Goal: Contribute content: Add original content to the website for others to see

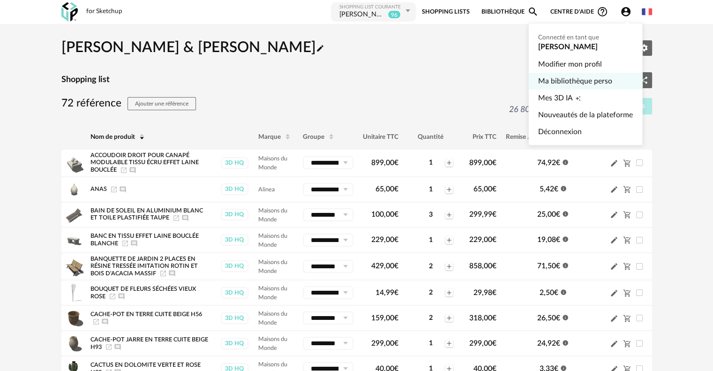
click at [598, 81] on link "Ma bibliothèque perso" at bounding box center [585, 81] width 95 height 17
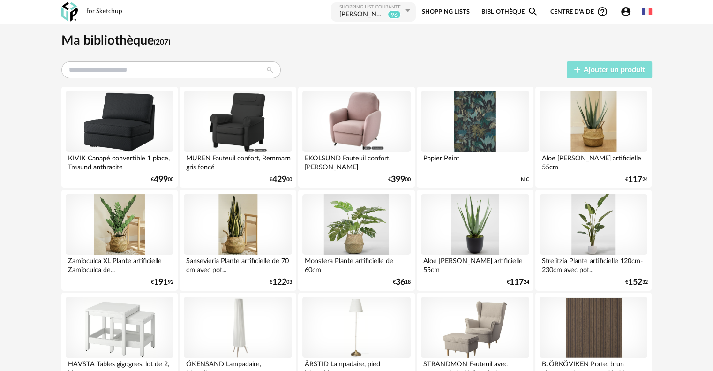
click at [583, 72] on button "Ajouter un produit" at bounding box center [609, 69] width 85 height 17
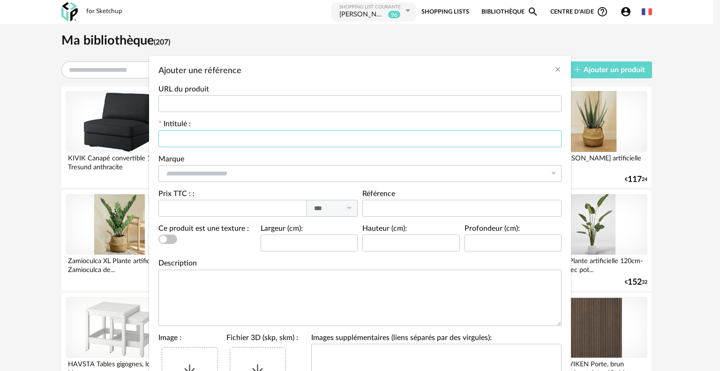
click at [211, 138] on input "Ajouter une référence" at bounding box center [360, 138] width 403 height 17
type input "**********"
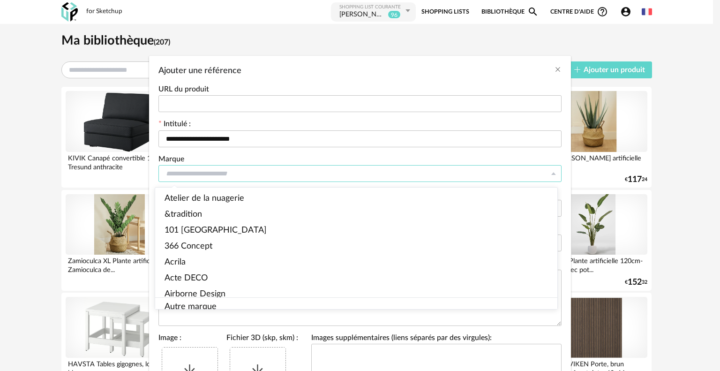
click at [248, 176] on input "Ajouter une référence" at bounding box center [360, 173] width 403 height 17
click at [210, 303] on span "Autre marque" at bounding box center [191, 307] width 52 height 8
type input "**********"
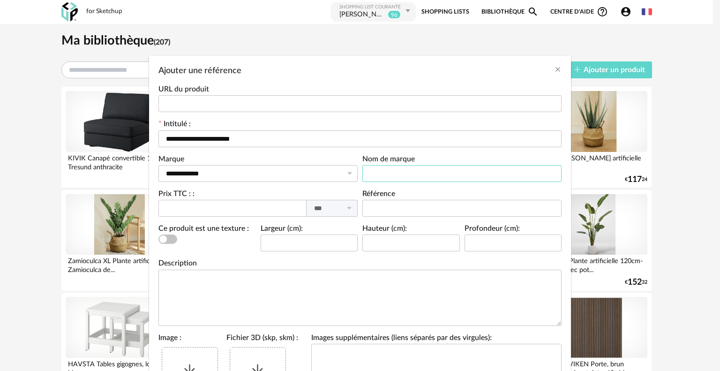
click at [410, 173] on input "Ajouter une référence" at bounding box center [462, 173] width 199 height 17
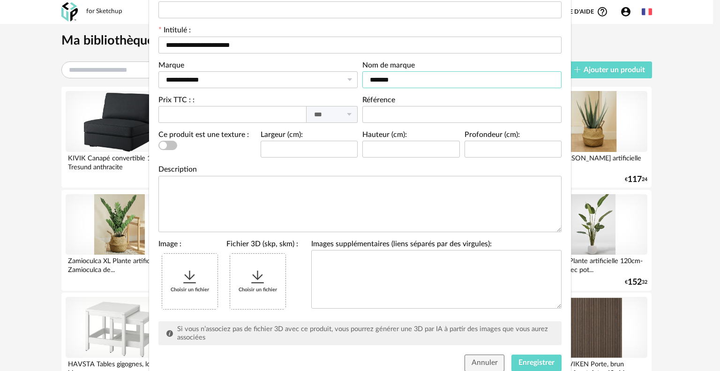
type input "*******"
click at [201, 271] on div "Choisir un fichier" at bounding box center [189, 281] width 55 height 55
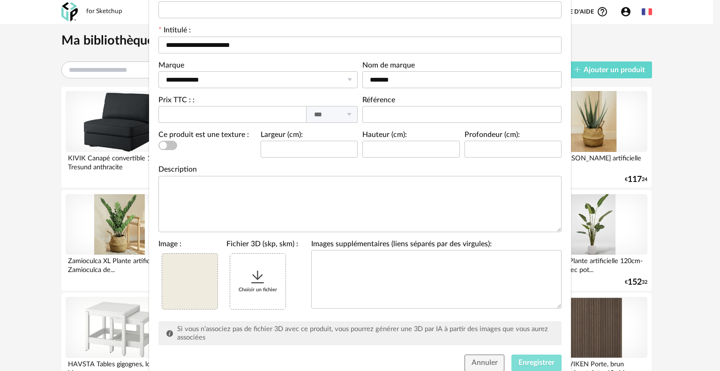
click at [543, 361] on span "Enregistrer" at bounding box center [537, 363] width 36 height 8
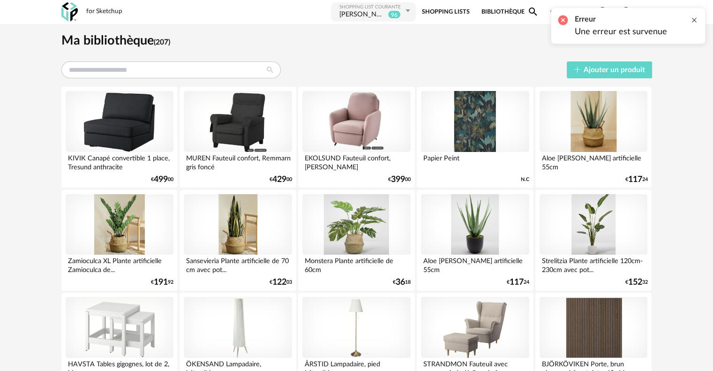
click at [696, 20] on div at bounding box center [695, 20] width 8 height 8
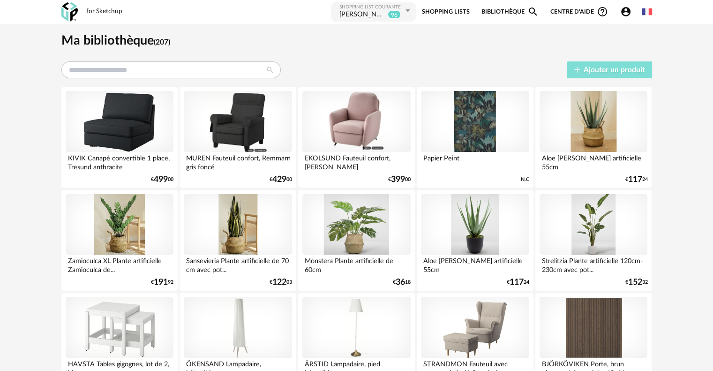
click at [608, 68] on span "Ajouter un produit" at bounding box center [614, 70] width 61 height 8
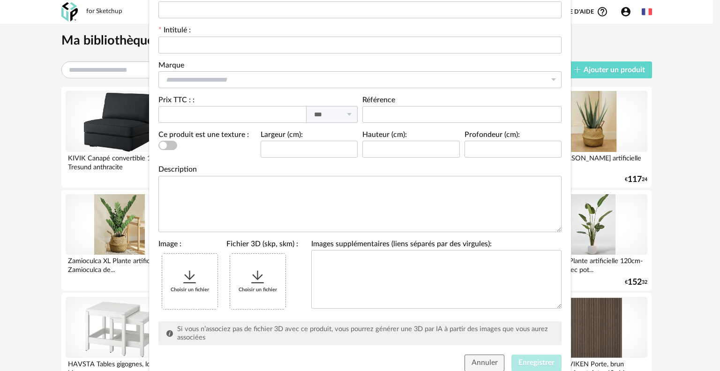
click at [181, 289] on div "Choisir un fichier" at bounding box center [189, 281] width 55 height 55
click at [268, 277] on div "Choisir un fichier" at bounding box center [257, 281] width 55 height 55
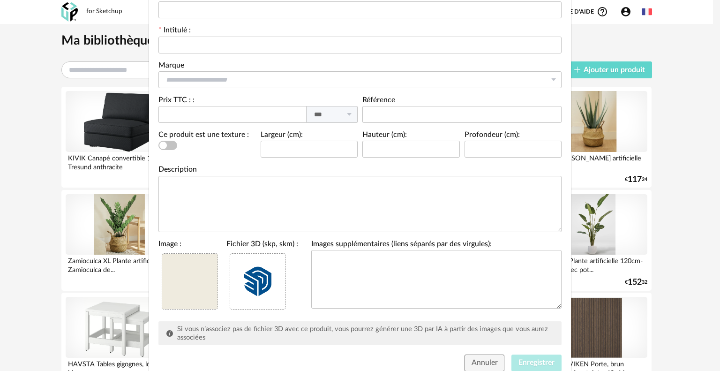
scroll to position [0, 0]
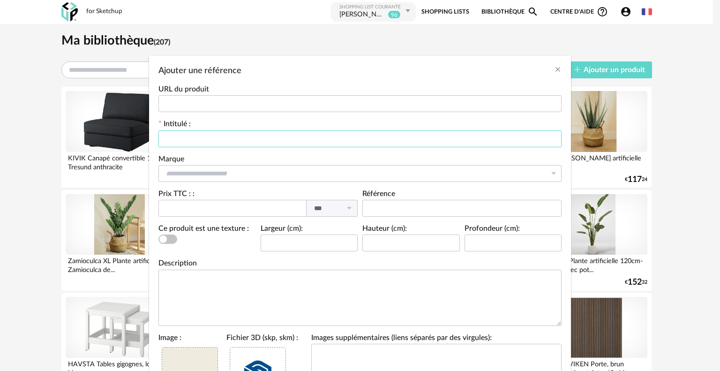
click at [206, 131] on input "Ajouter une référence" at bounding box center [360, 138] width 403 height 17
type input "**********"
click at [171, 241] on span "Ajouter une référence" at bounding box center [168, 239] width 19 height 9
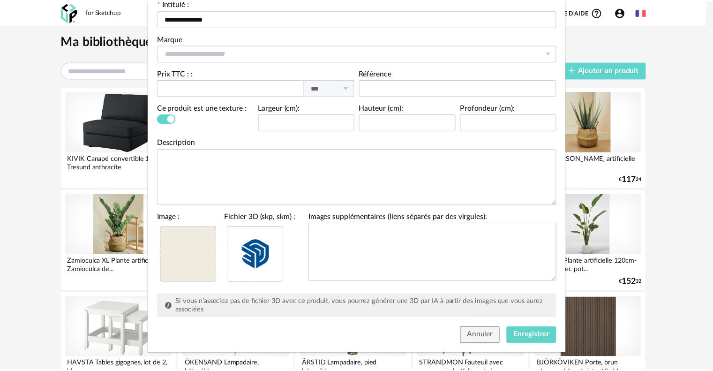
scroll to position [126, 0]
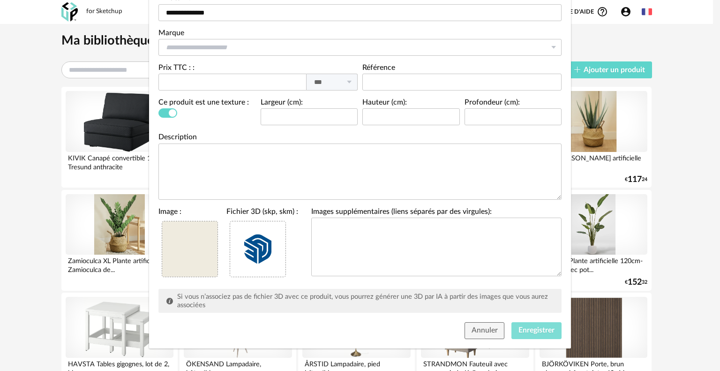
click at [533, 331] on span "Enregistrer" at bounding box center [537, 330] width 36 height 8
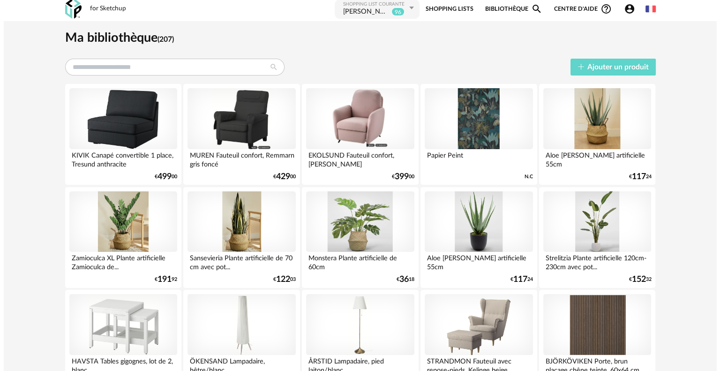
scroll to position [0, 0]
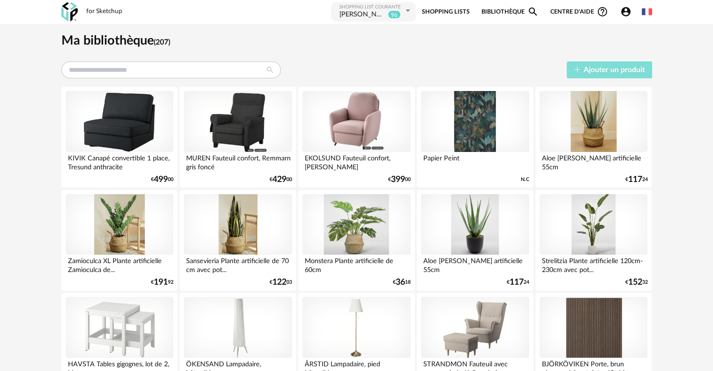
click at [591, 65] on button "Ajouter un produit" at bounding box center [609, 69] width 85 height 17
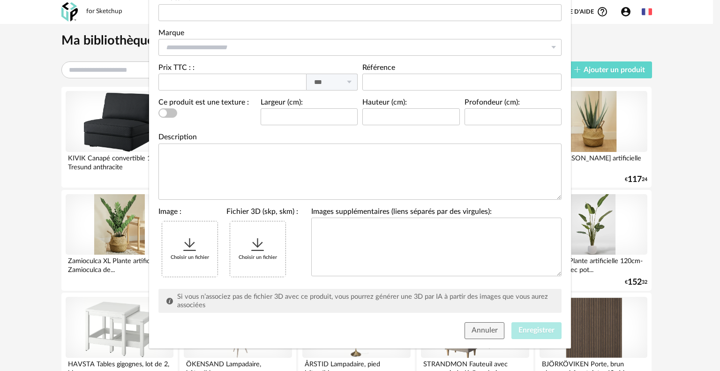
click at [171, 113] on span "Ajouter une référence" at bounding box center [168, 112] width 19 height 9
click at [189, 255] on div "Choisir un fichier" at bounding box center [189, 248] width 55 height 55
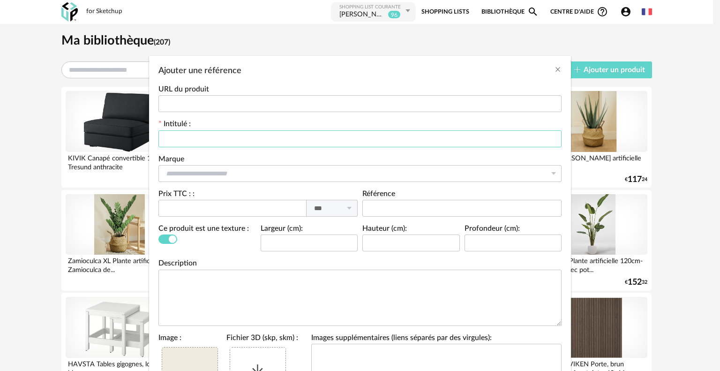
click at [238, 132] on input "Ajouter une référence" at bounding box center [360, 138] width 403 height 17
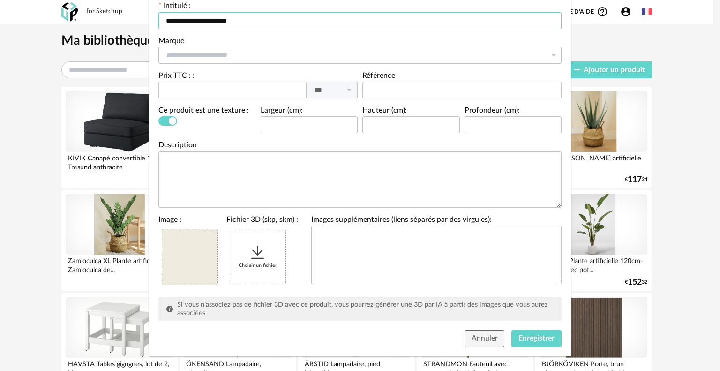
scroll to position [126, 0]
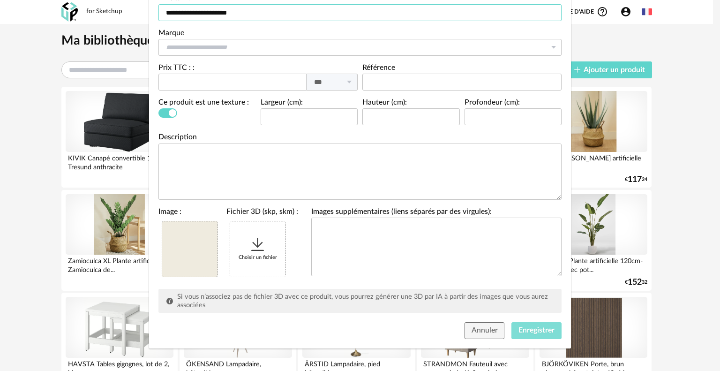
type input "**********"
click at [538, 328] on span "Enregistrer" at bounding box center [537, 330] width 36 height 8
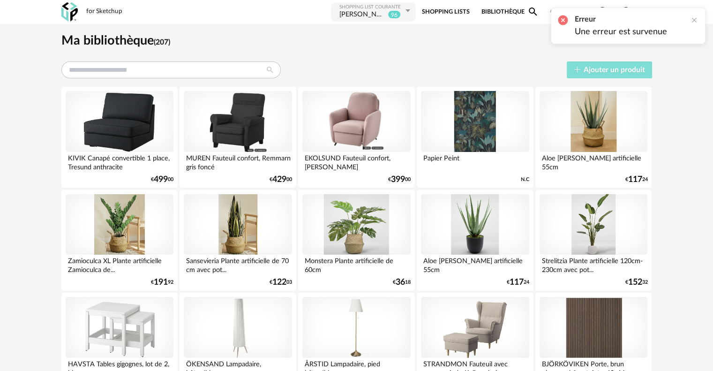
click at [597, 68] on span "Ajouter un produit" at bounding box center [614, 70] width 61 height 8
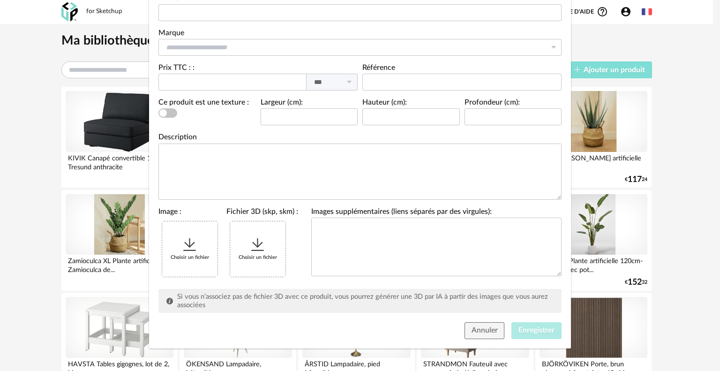
scroll to position [0, 0]
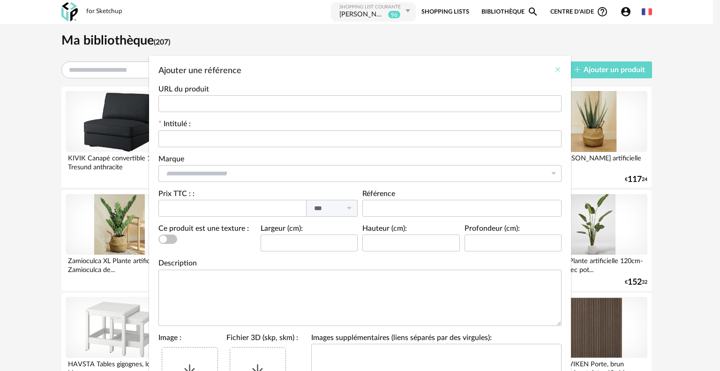
click at [556, 69] on icon "Close" at bounding box center [558, 70] width 8 height 8
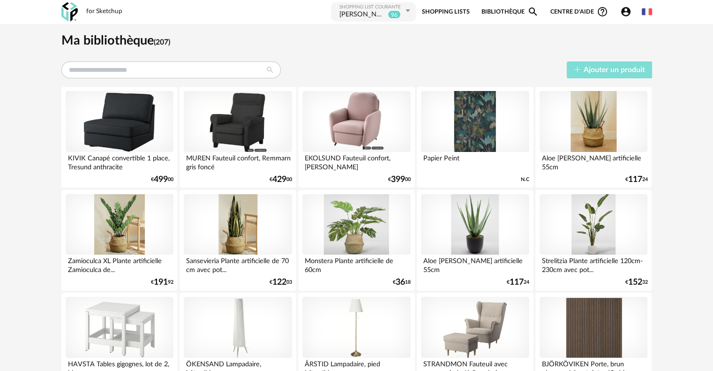
click at [591, 68] on span "Ajouter un produit" at bounding box center [614, 70] width 61 height 8
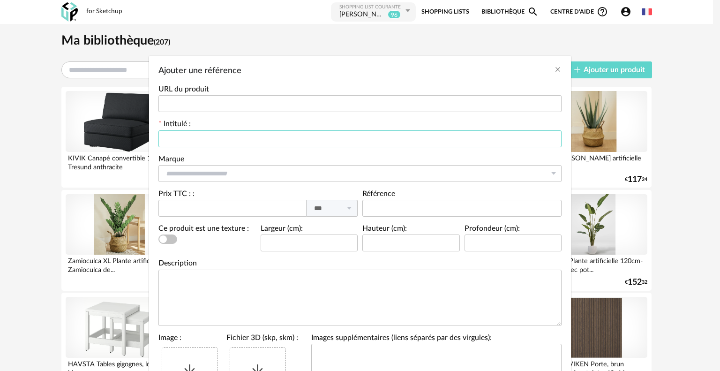
click at [248, 134] on input "Ajouter une référence" at bounding box center [360, 138] width 403 height 17
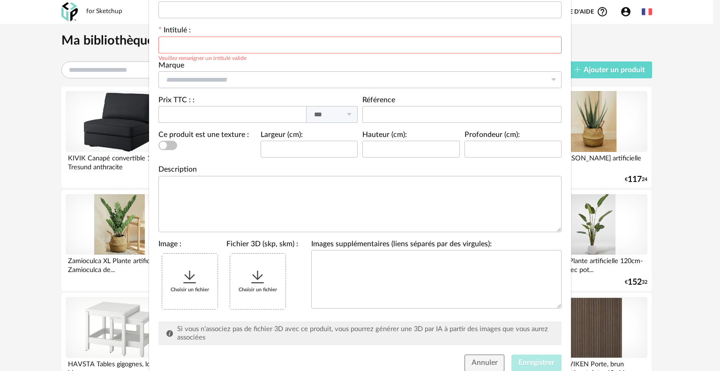
click at [260, 278] on icon "Ajouter une référence" at bounding box center [258, 277] width 17 height 17
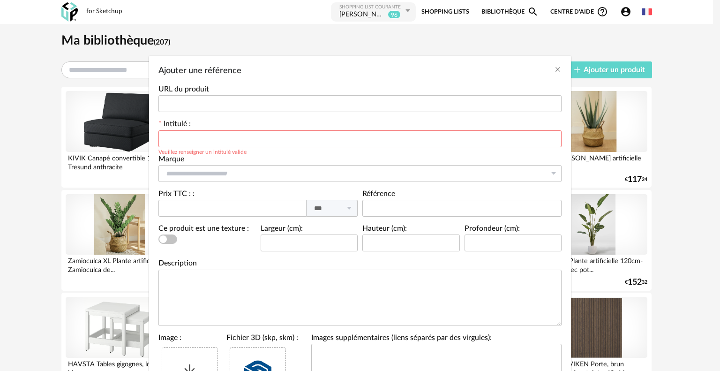
click at [275, 139] on input "Ajouter une référence" at bounding box center [360, 138] width 403 height 17
click at [205, 137] on input "**********" at bounding box center [360, 138] width 403 height 17
click at [231, 136] on input "**********" at bounding box center [360, 138] width 403 height 17
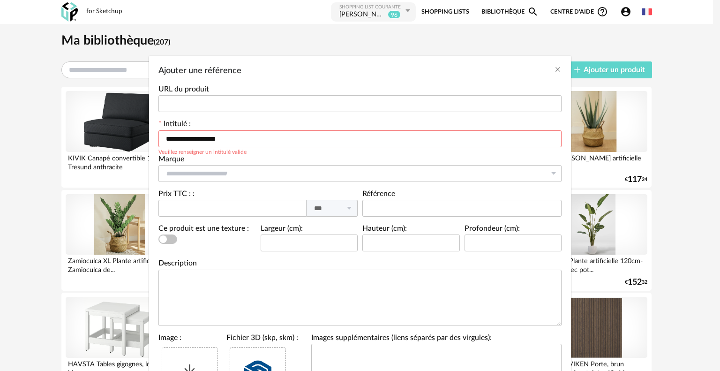
type input "**********"
click at [173, 239] on span "Ajouter une référence" at bounding box center [168, 239] width 19 height 9
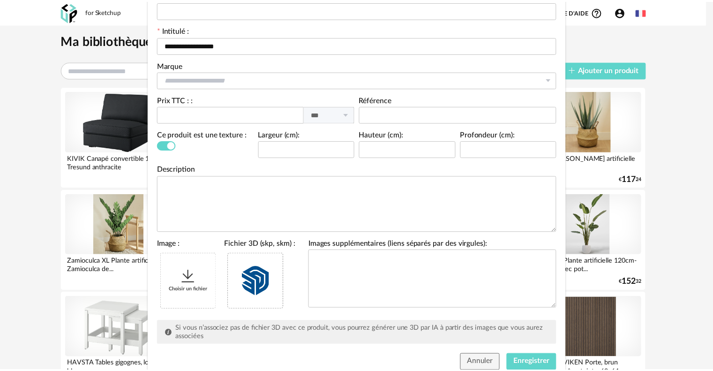
scroll to position [126, 0]
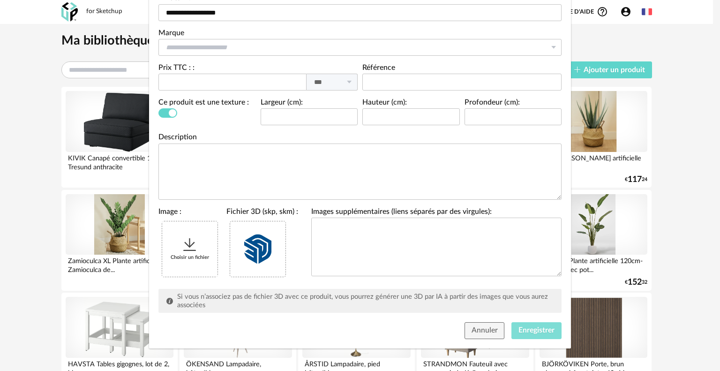
click at [526, 327] on span "Enregistrer" at bounding box center [537, 330] width 36 height 8
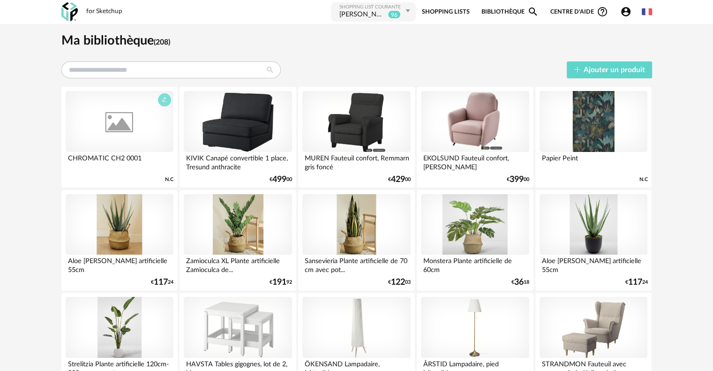
click at [165, 98] on icon "button" at bounding box center [165, 100] width 6 height 6
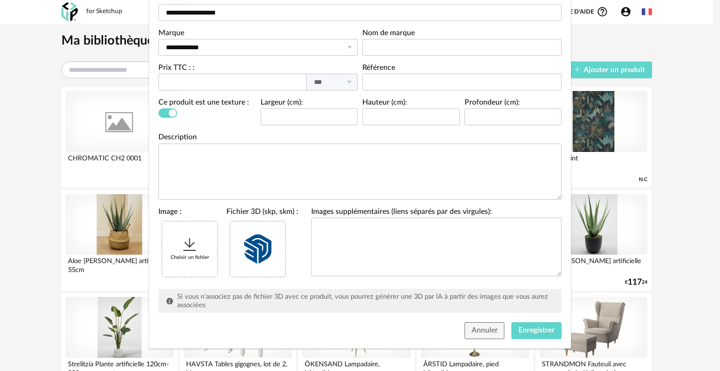
click at [185, 245] on icon "Modifier une référence" at bounding box center [190, 244] width 17 height 17
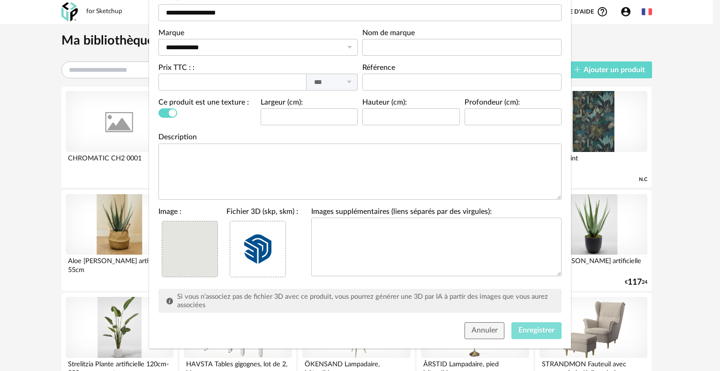
click at [524, 329] on span "Enregistrer" at bounding box center [537, 330] width 36 height 8
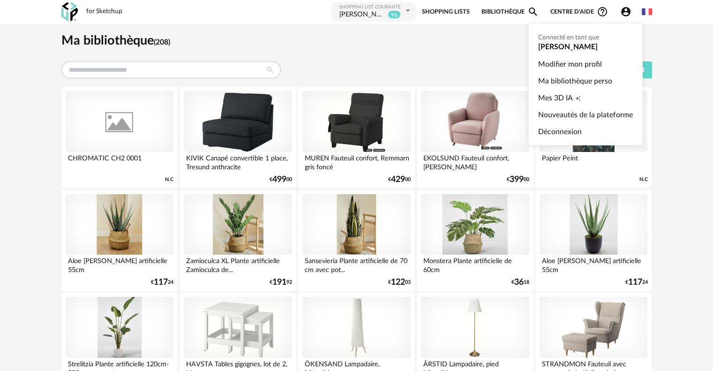
click at [625, 10] on icon "Account Circle icon" at bounding box center [626, 11] width 11 height 11
click at [577, 78] on link "Ma bibliothèque perso" at bounding box center [585, 81] width 95 height 17
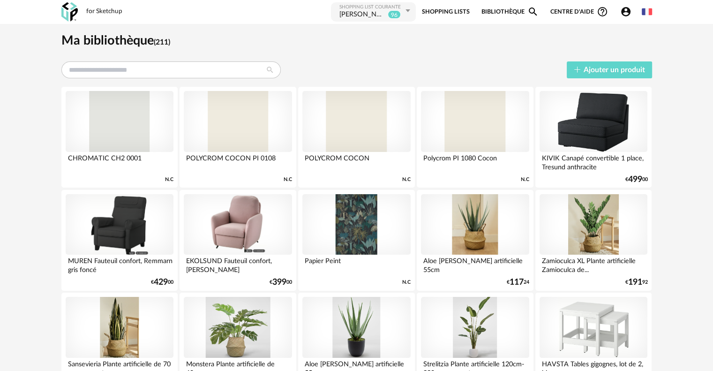
drag, startPoint x: 488, startPoint y: 138, endPoint x: 465, endPoint y: 64, distance: 77.6
click at [465, 63] on div "Ajouter un produit" at bounding box center [356, 69] width 591 height 17
click at [386, 128] on div at bounding box center [357, 121] width 108 height 61
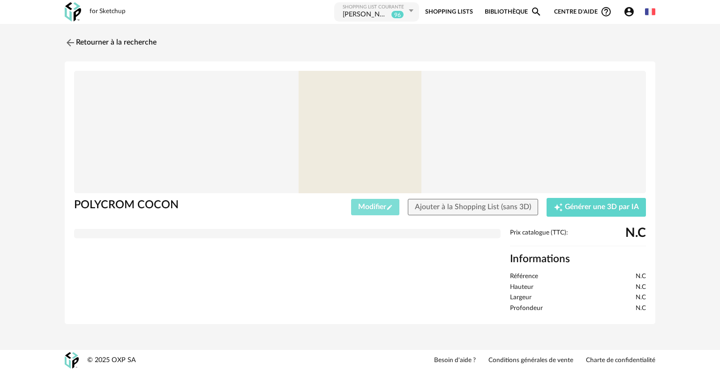
click at [383, 208] on span "Modifier Pencil icon" at bounding box center [375, 207] width 35 height 8
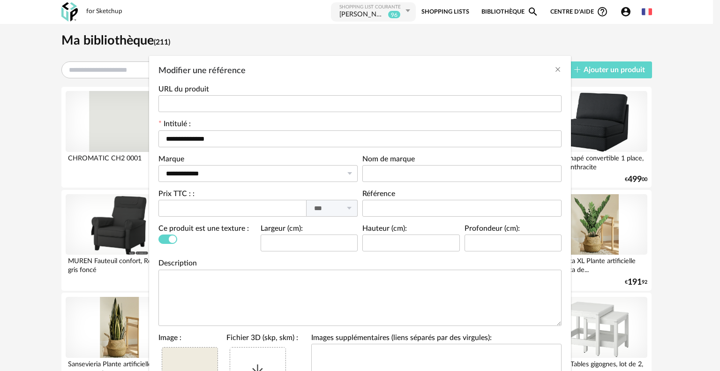
click at [553, 64] on div "Modifier une référence" at bounding box center [360, 68] width 422 height 25
click at [555, 70] on icon "Close" at bounding box center [558, 70] width 8 height 8
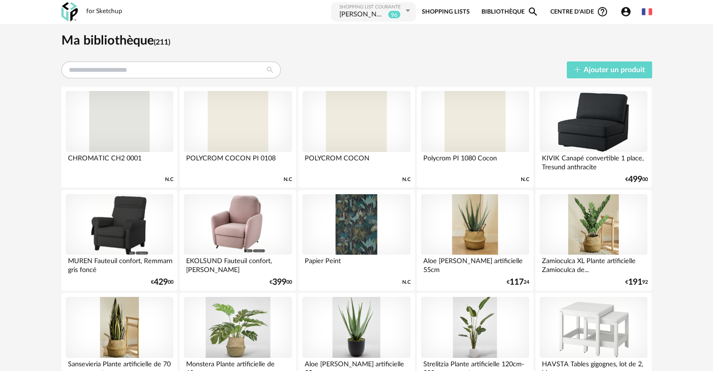
click at [303, 45] on h1 "Ma bibliothèque (211)" at bounding box center [356, 40] width 591 height 16
